Goal: Task Accomplishment & Management: Manage account settings

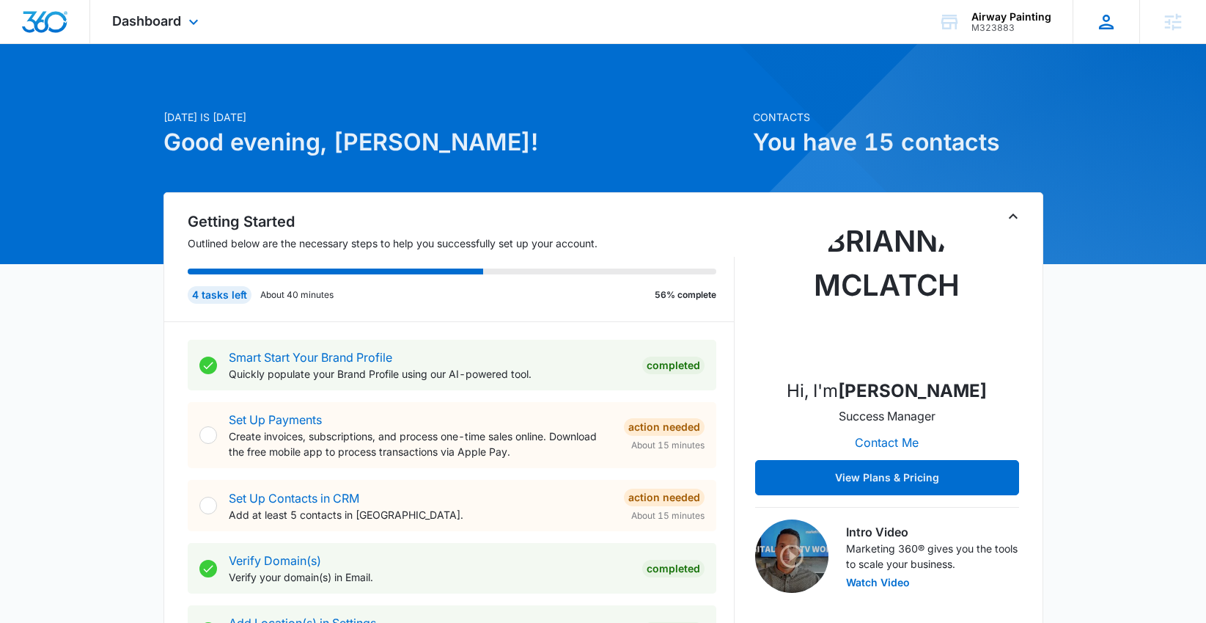
click at [1102, 34] on div "Victoria Graham victoria.graham@madwire.com My Profile Notifications Support Lo…" at bounding box center [1106, 21] width 67 height 43
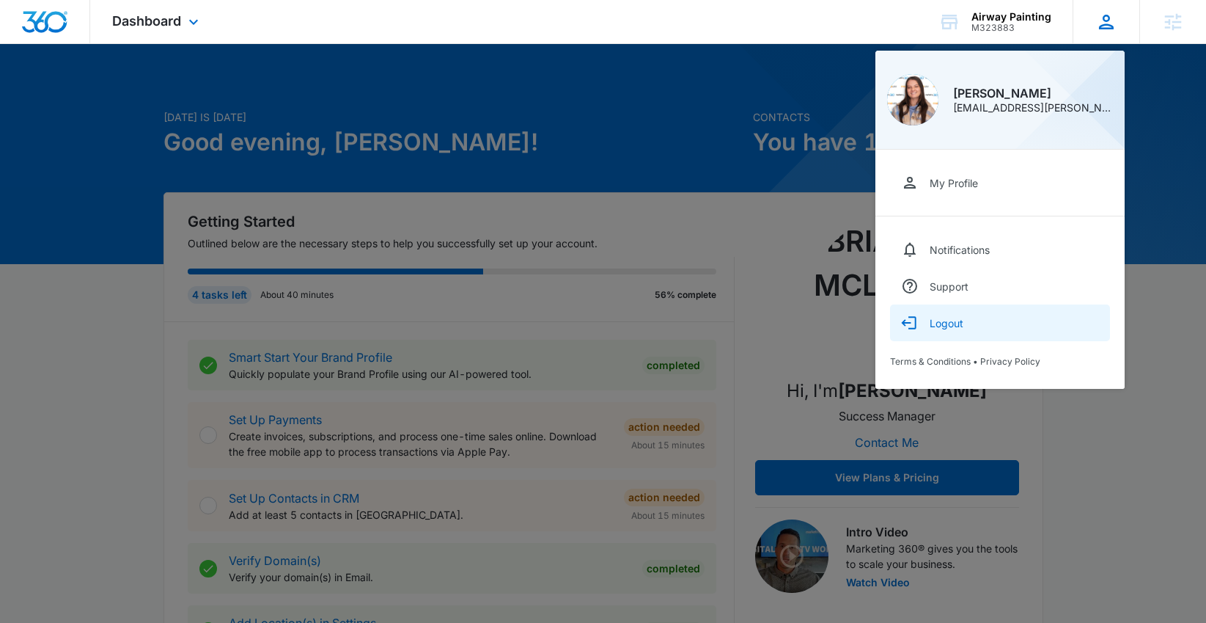
click at [950, 326] on div "Logout" at bounding box center [947, 323] width 34 height 12
